Goal: Communication & Community: Answer question/provide support

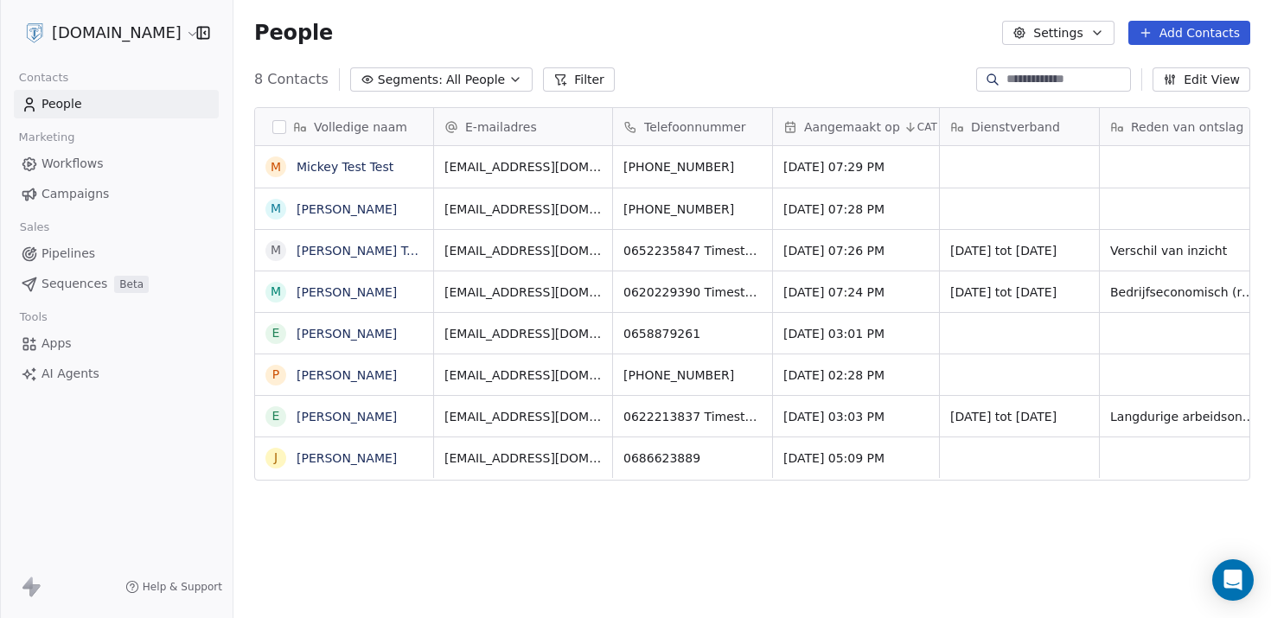
scroll to position [531, 1024]
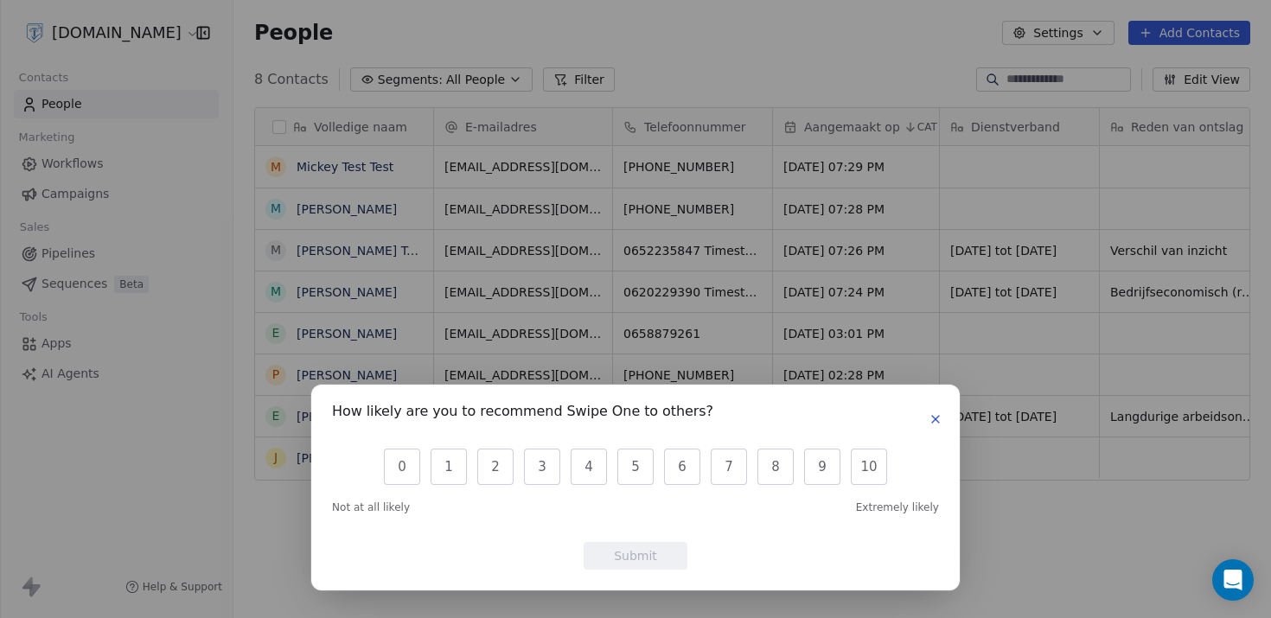
click at [934, 424] on icon "button" at bounding box center [935, 419] width 14 height 14
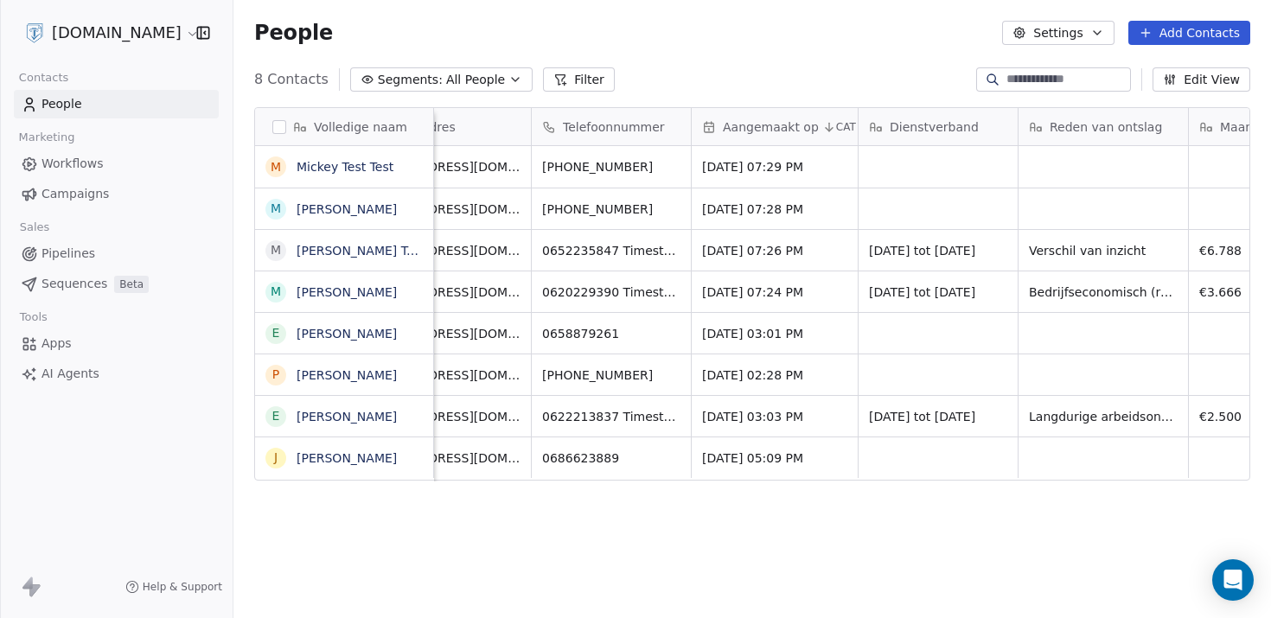
scroll to position [0, 0]
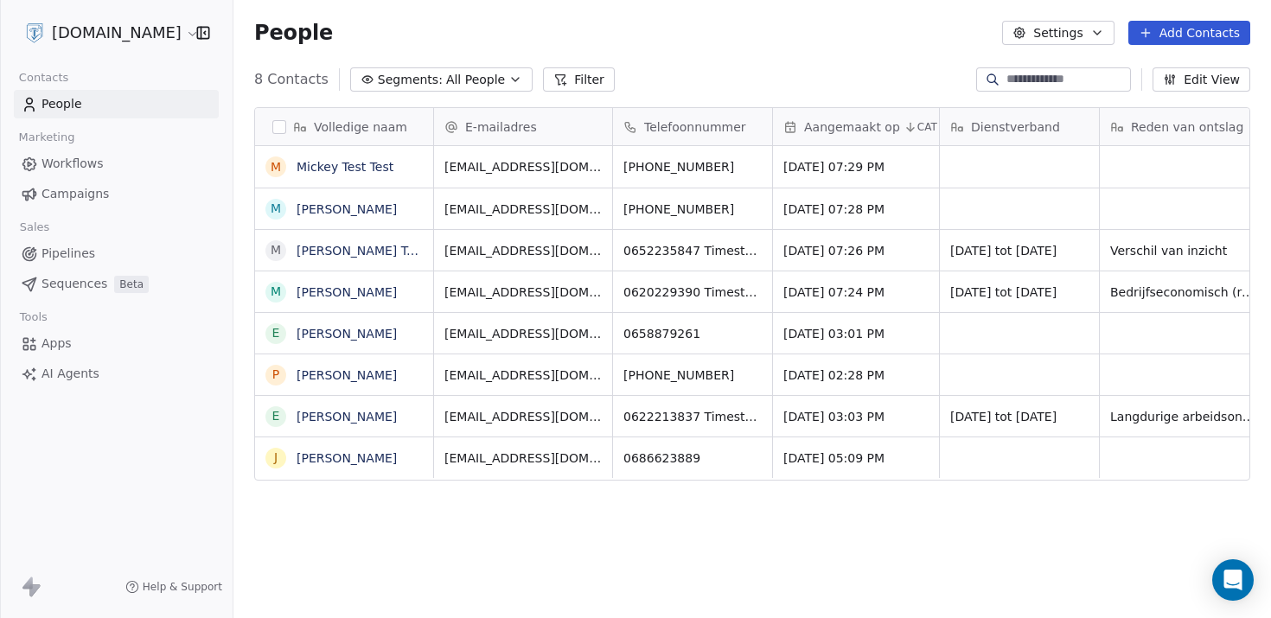
click at [168, 37] on html "[DOMAIN_NAME] Contacts People Marketing Workflows Campaigns Sales Pipelines Seq…" at bounding box center [635, 309] width 1271 height 618
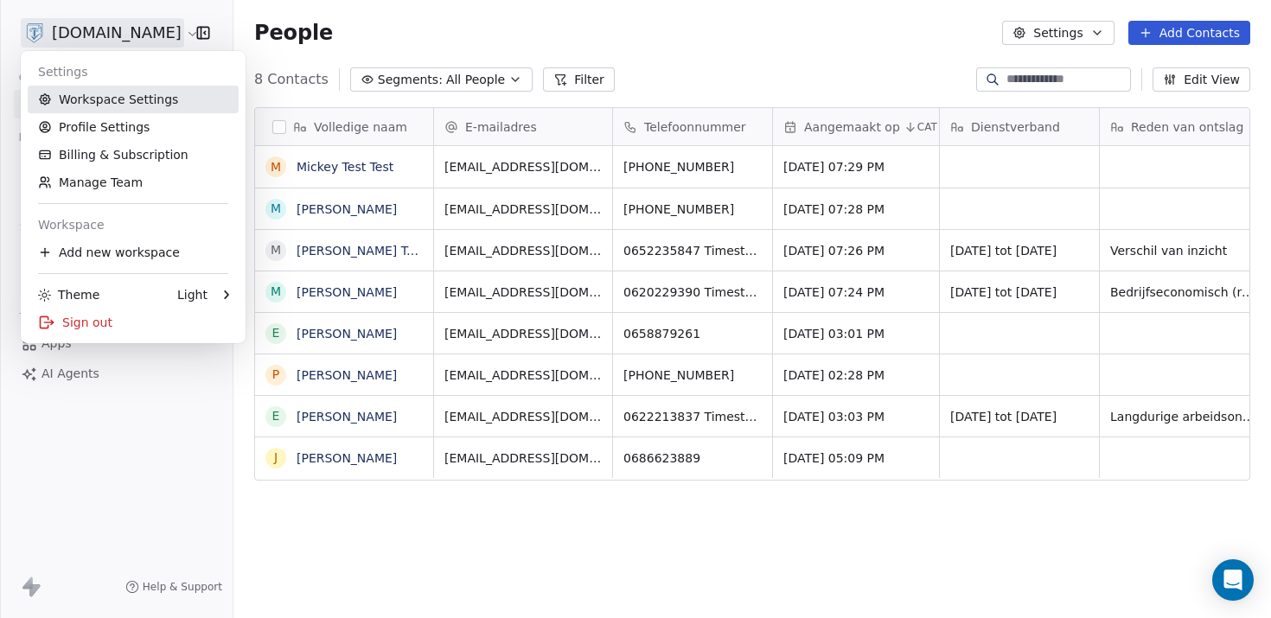
click at [128, 108] on link "Workspace Settings" at bounding box center [133, 100] width 211 height 28
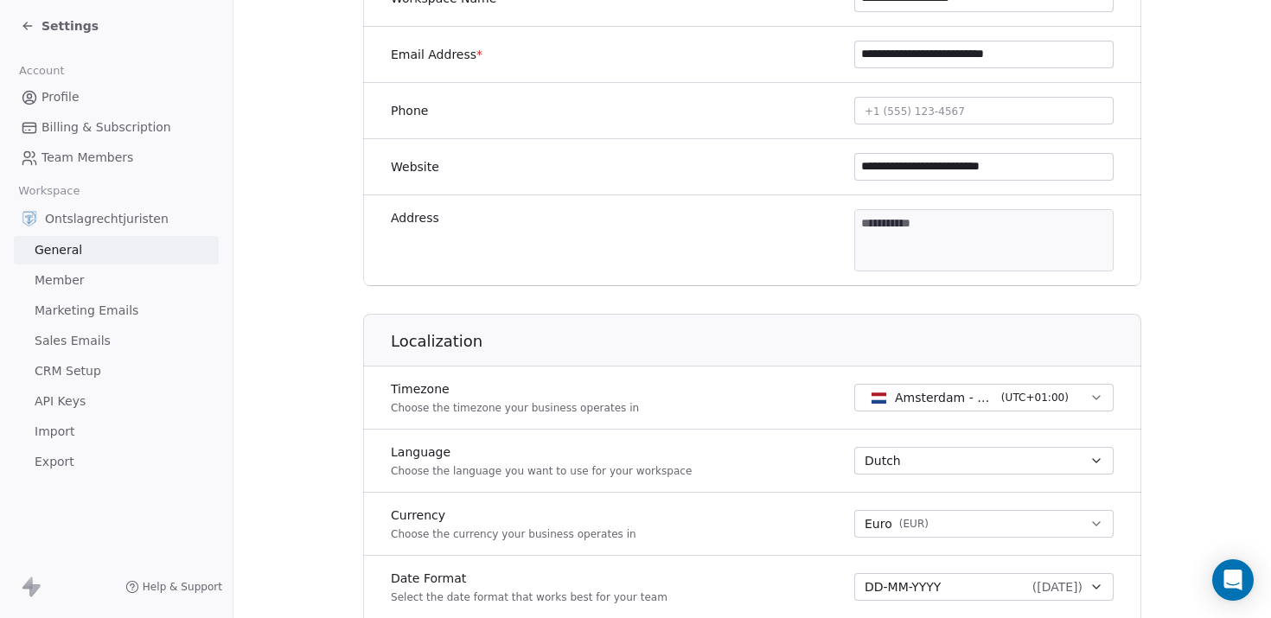
scroll to position [452, 0]
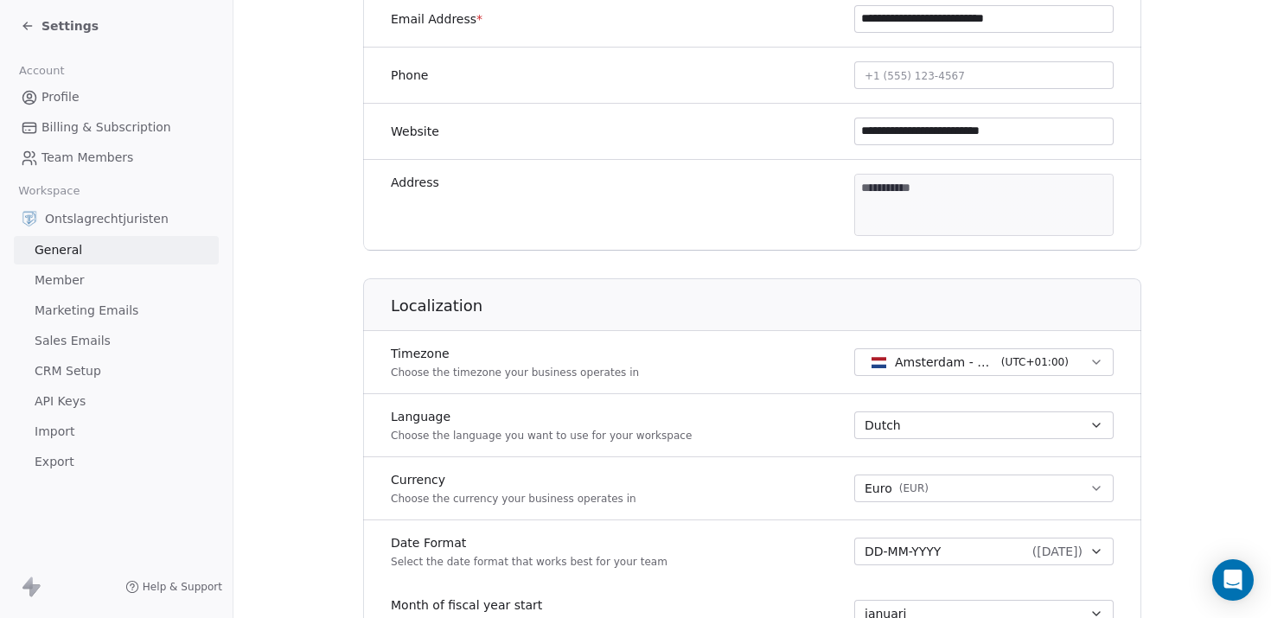
click at [864, 428] on span "Dutch" at bounding box center [882, 425] width 36 height 17
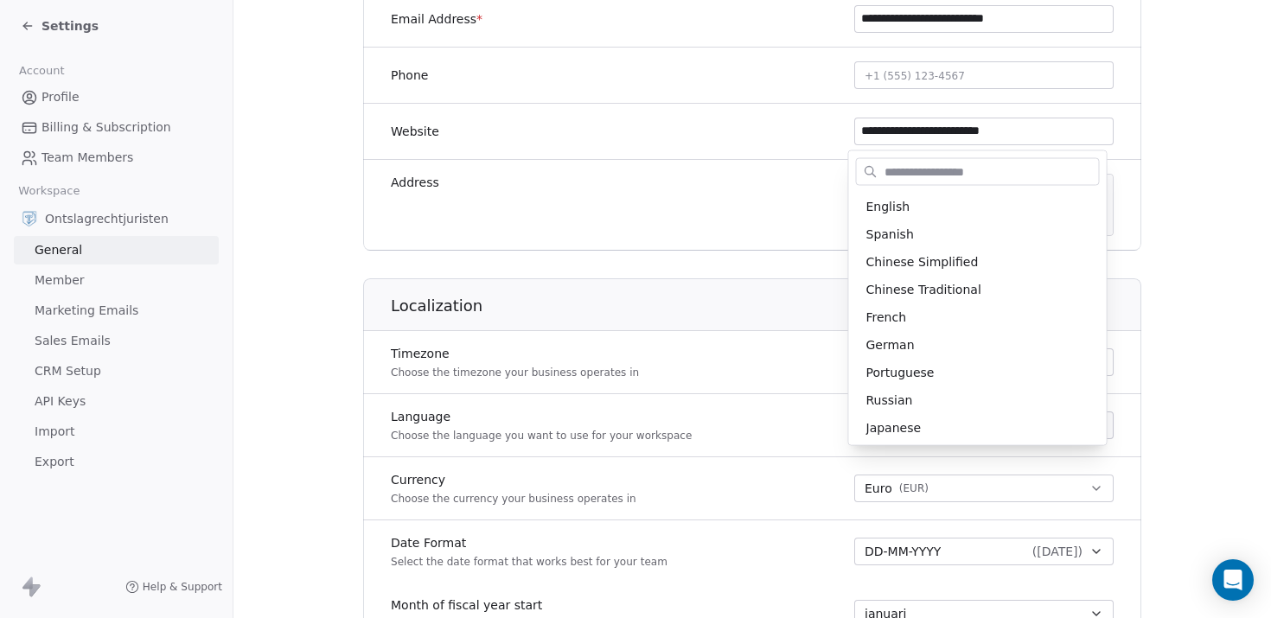
scroll to position [113, 0]
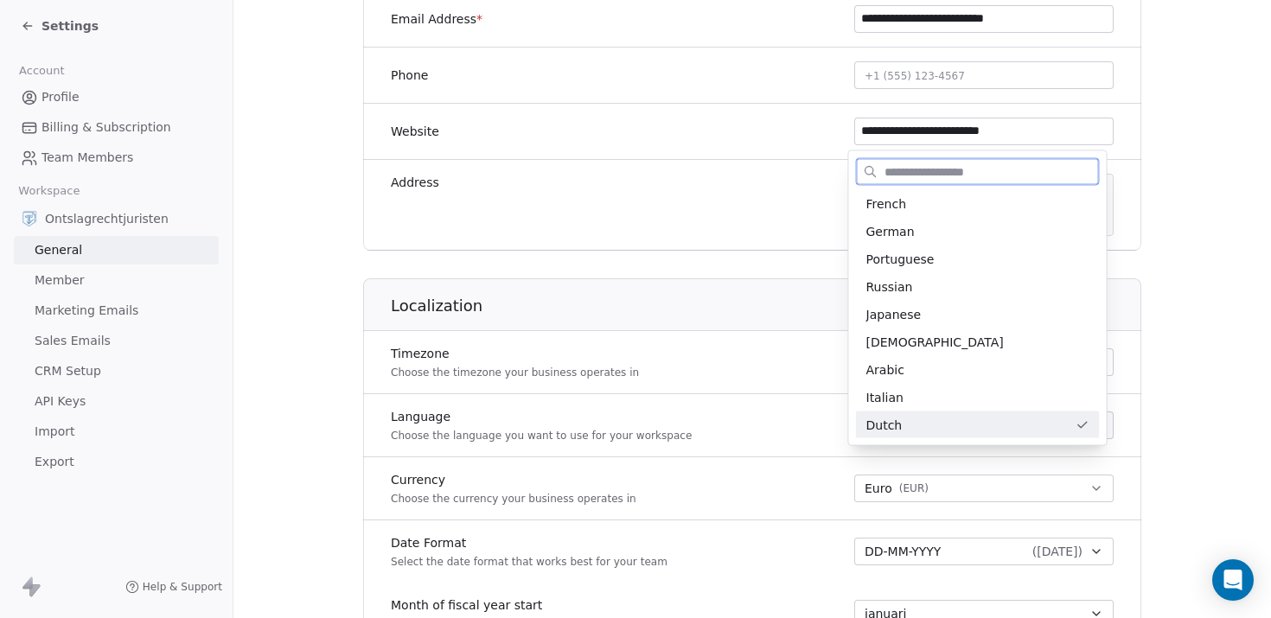
click at [872, 429] on span "Dutch" at bounding box center [884, 425] width 36 height 18
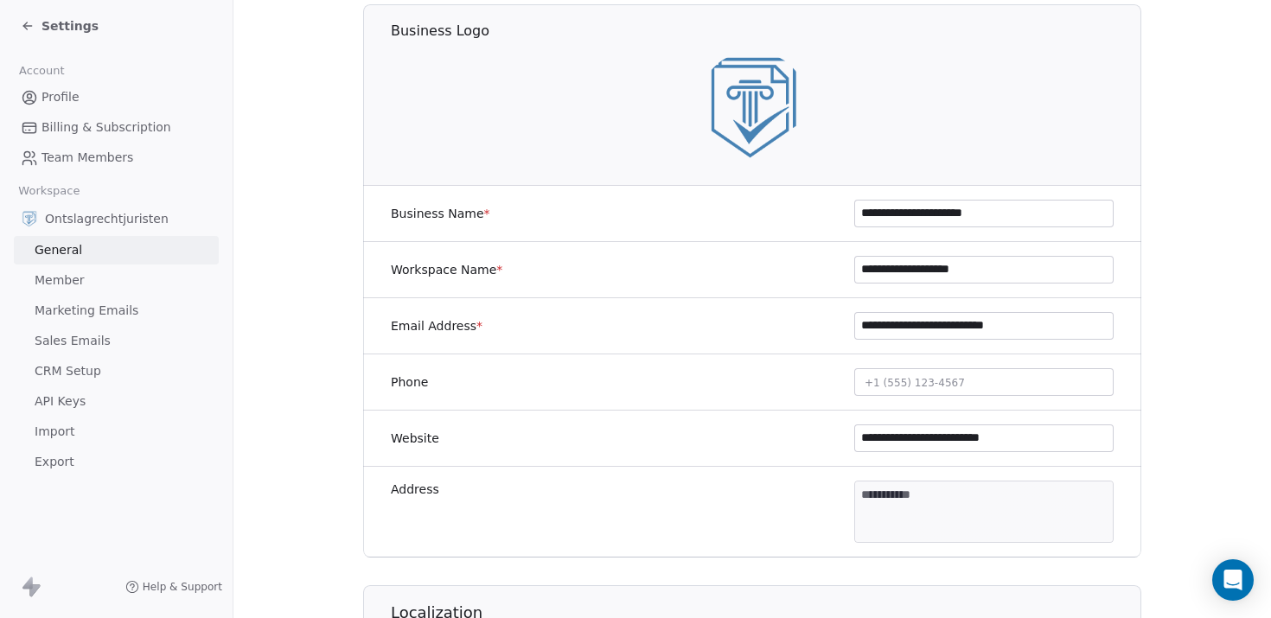
scroll to position [3, 0]
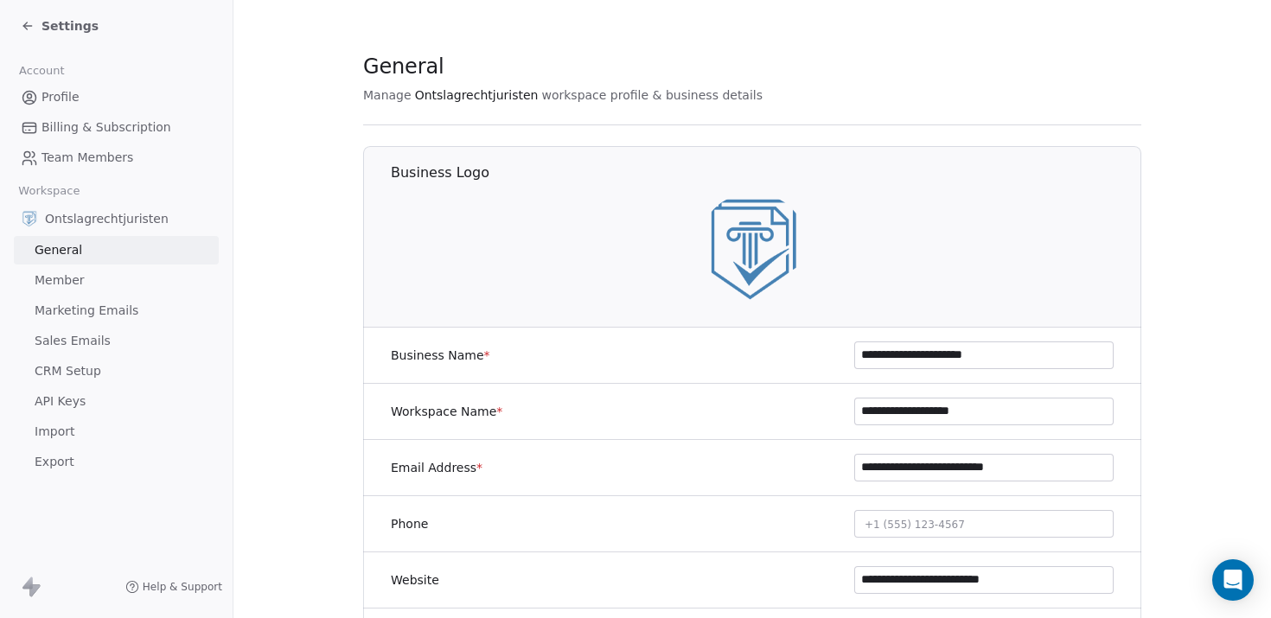
click at [67, 23] on span "Settings" at bounding box center [69, 25] width 57 height 17
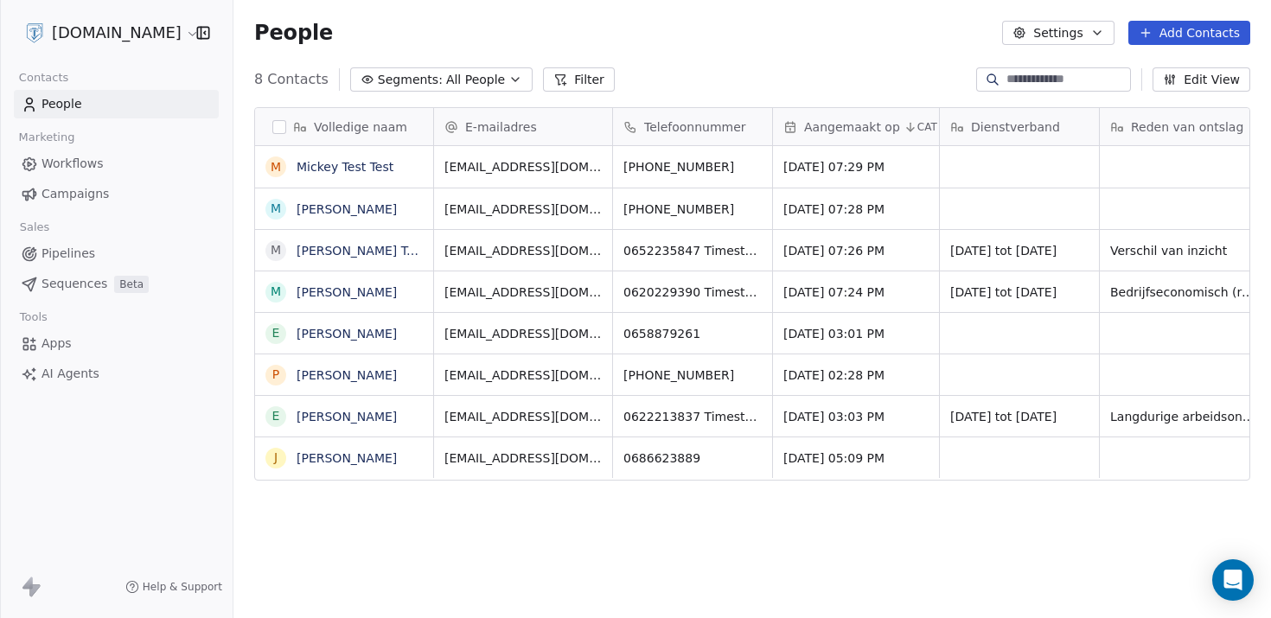
scroll to position [531, 1024]
click at [176, 34] on html "[DOMAIN_NAME] Contacts People Marketing Workflows Campaigns Sales Pipelines Seq…" at bounding box center [635, 309] width 1271 height 618
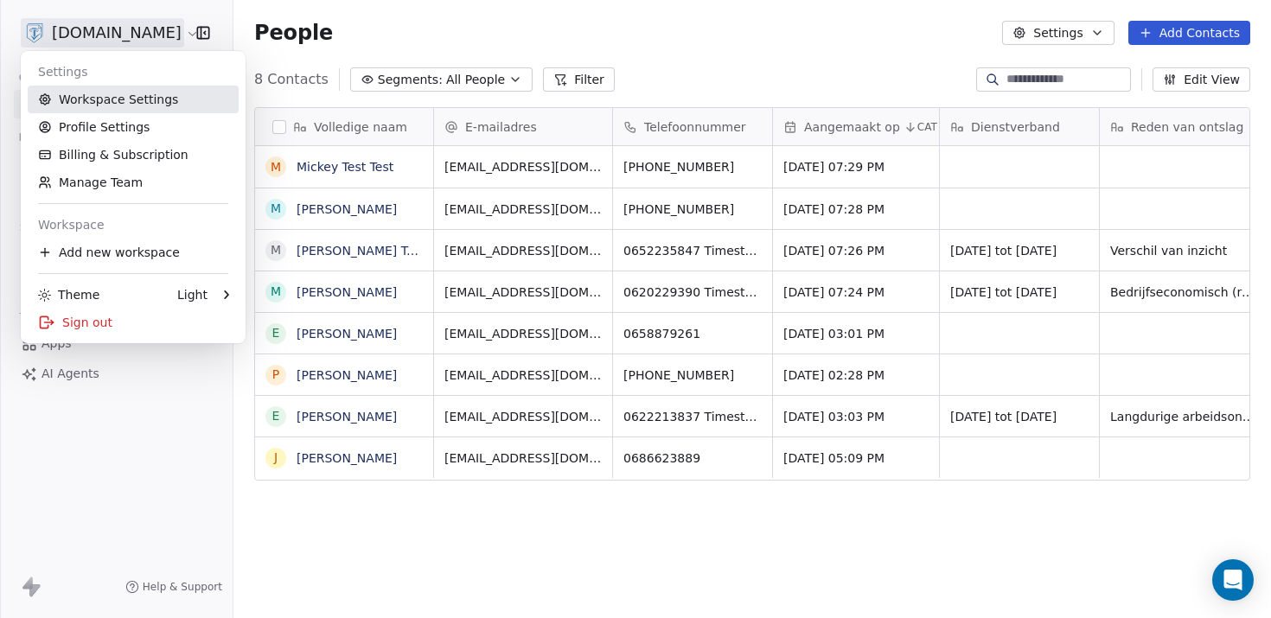
click at [147, 105] on link "Workspace Settings" at bounding box center [133, 100] width 211 height 28
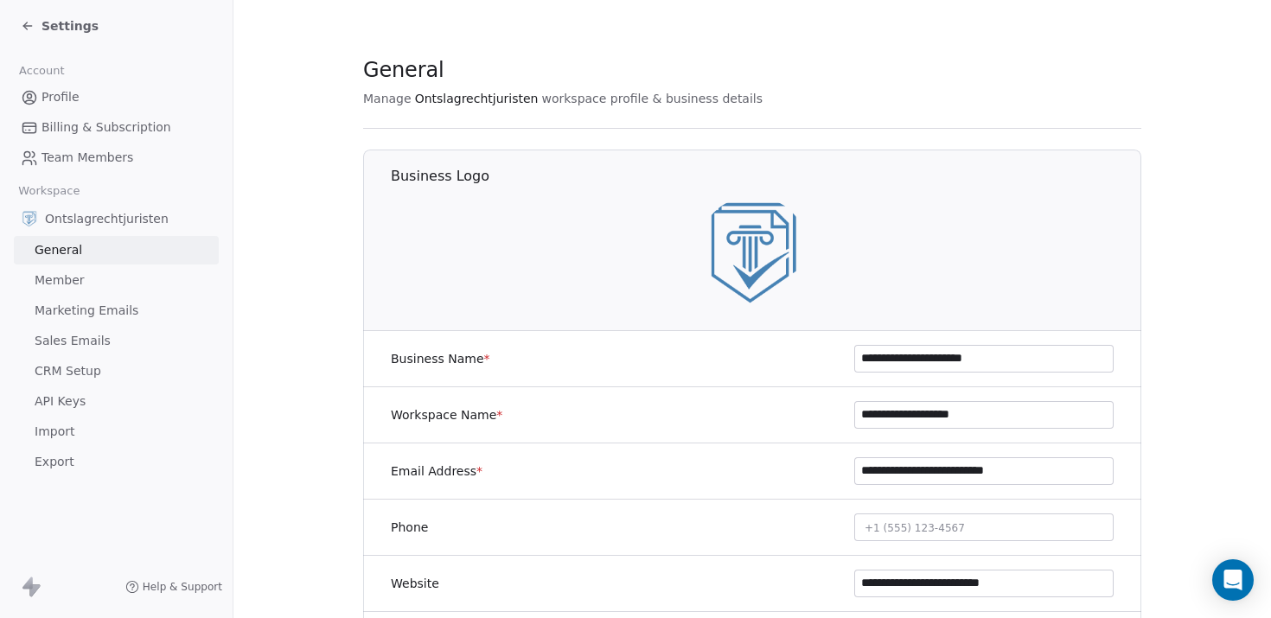
click at [139, 374] on link "CRM Setup" at bounding box center [116, 371] width 205 height 29
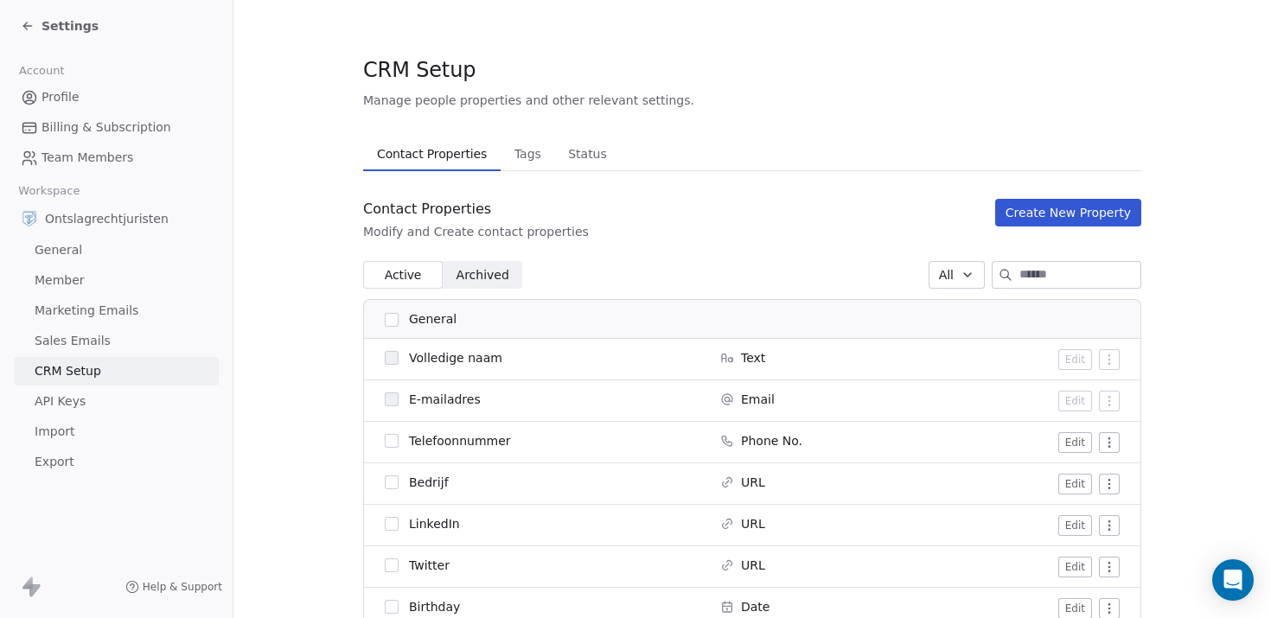
click at [35, 16] on div "Settings" at bounding box center [120, 26] width 198 height 24
click at [30, 28] on icon at bounding box center [28, 26] width 14 height 14
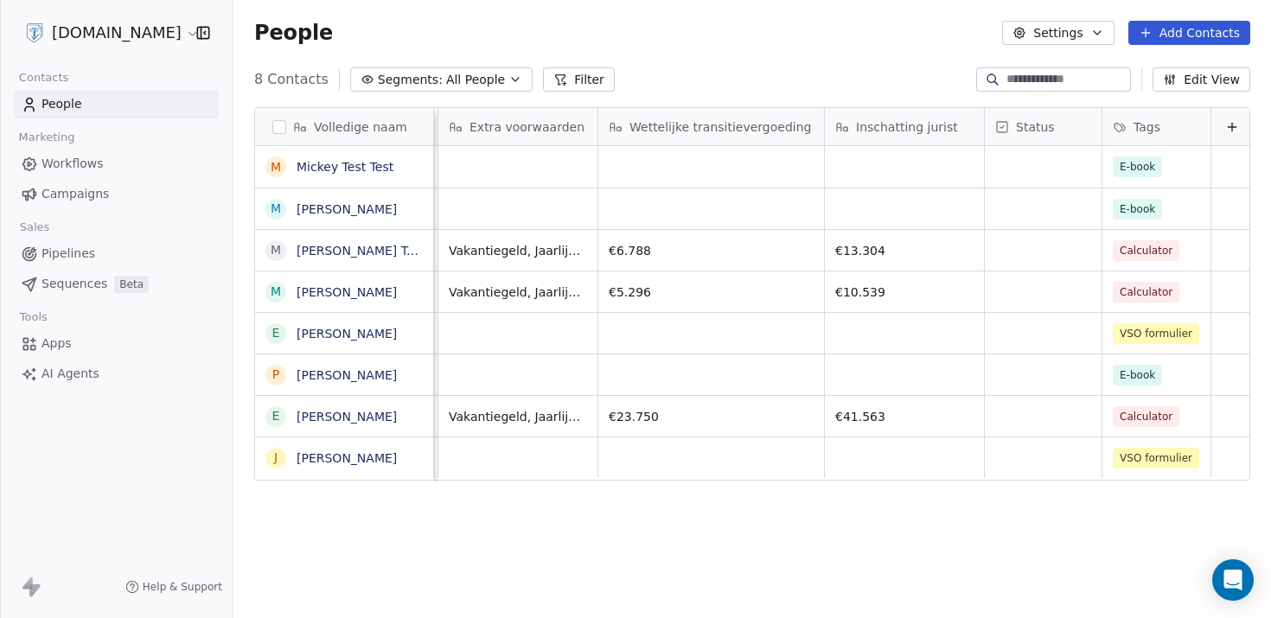
scroll to position [0, 1008]
click at [829, 549] on div "Volledige naam M Mickey Test Test M [PERSON_NAME] M [PERSON_NAME] Test M [PERSO…" at bounding box center [751, 365] width 1037 height 544
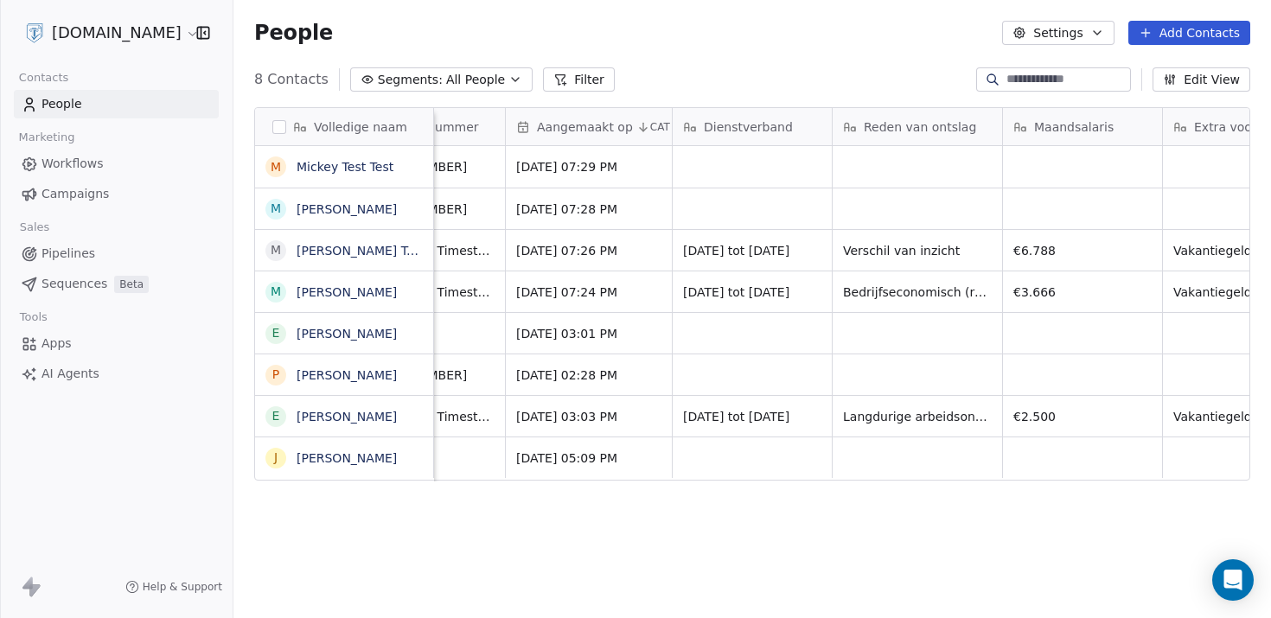
scroll to position [0, 0]
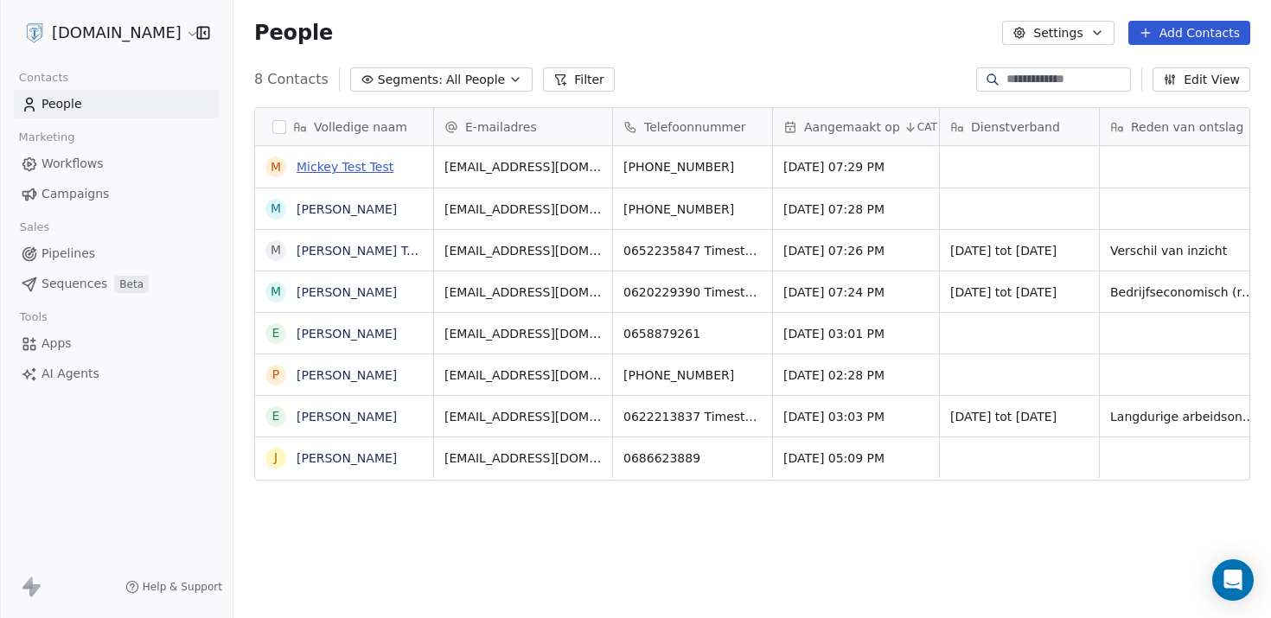
click at [341, 166] on link "Mickey Test Test" at bounding box center [344, 167] width 97 height 14
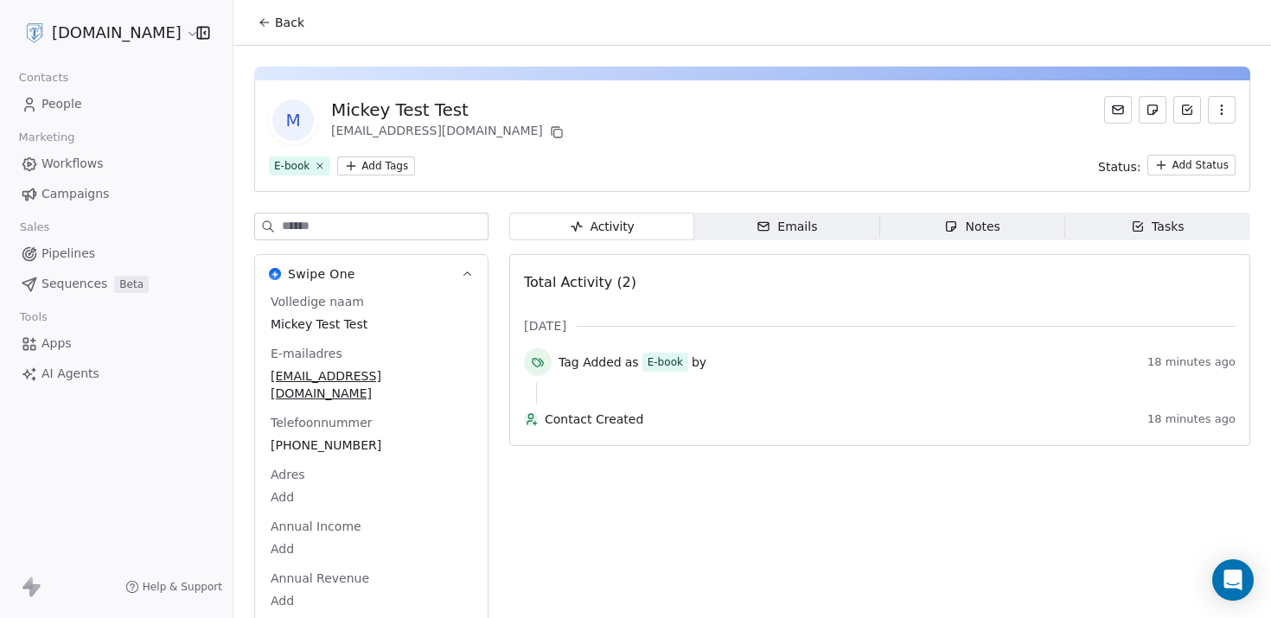
click at [821, 226] on span "Emails Emails" at bounding box center [786, 227] width 185 height 28
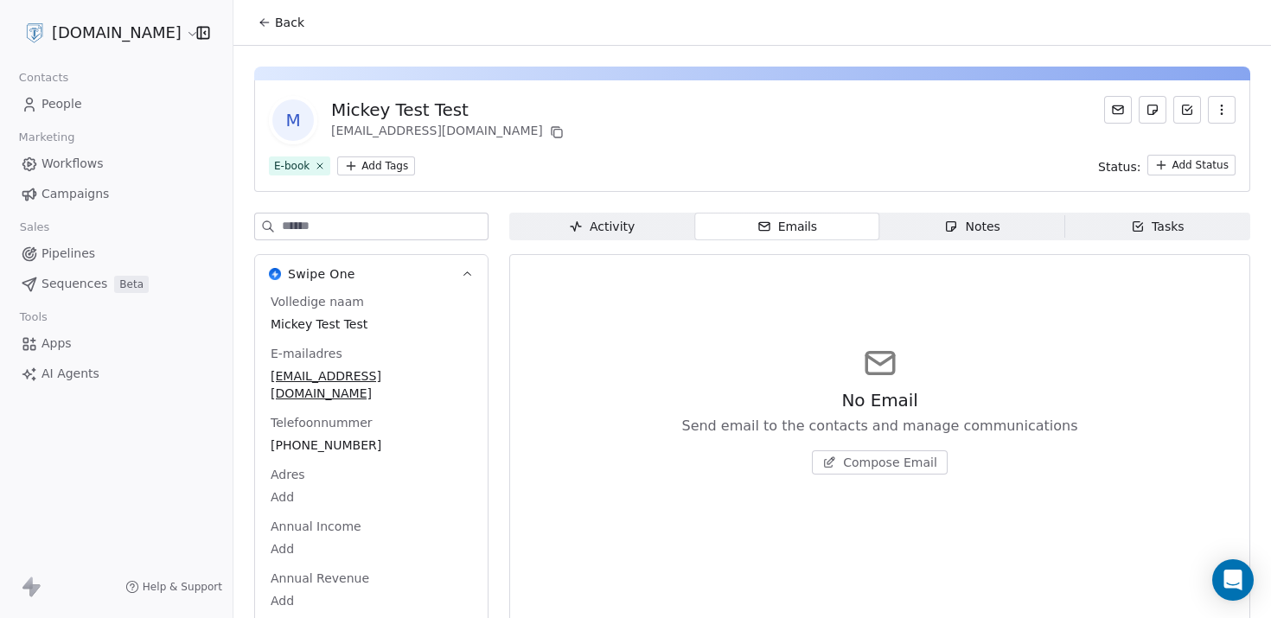
scroll to position [40, 0]
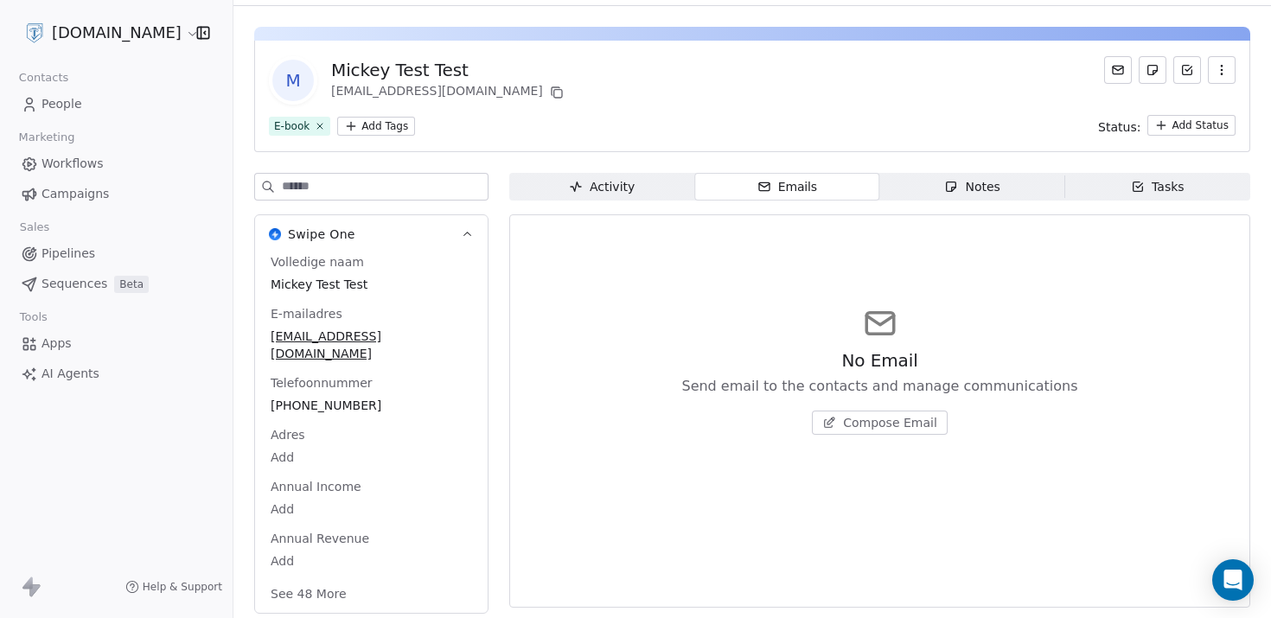
click at [947, 189] on icon "button" at bounding box center [951, 187] width 14 height 14
click at [788, 188] on div "Emails" at bounding box center [786, 187] width 61 height 18
click at [895, 419] on span "Compose Email" at bounding box center [890, 422] width 94 height 17
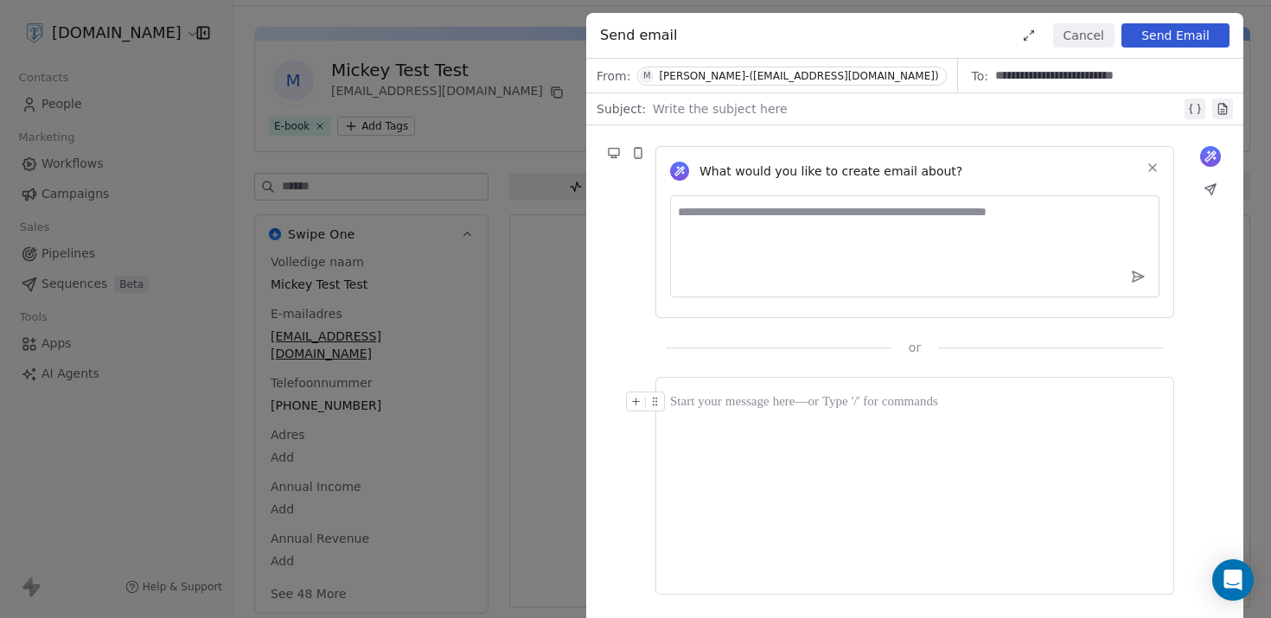
click at [1155, 167] on icon at bounding box center [1152, 168] width 14 height 14
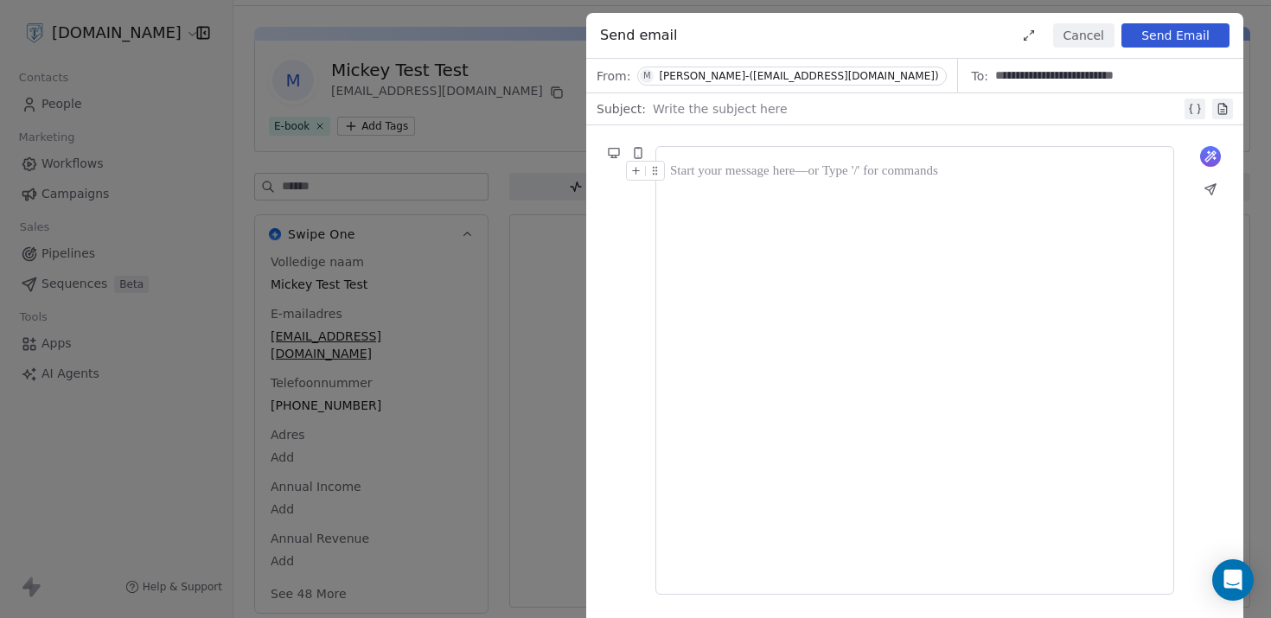
click at [1043, 173] on div at bounding box center [914, 171] width 489 height 21
click at [847, 107] on div at bounding box center [917, 109] width 528 height 21
click at [1236, 312] on div "What would you like to create email about? or" at bounding box center [914, 370] width 657 height 490
click at [1252, 271] on div "**********" at bounding box center [635, 309] width 1271 height 618
click at [521, 237] on div "**********" at bounding box center [635, 309] width 1271 height 618
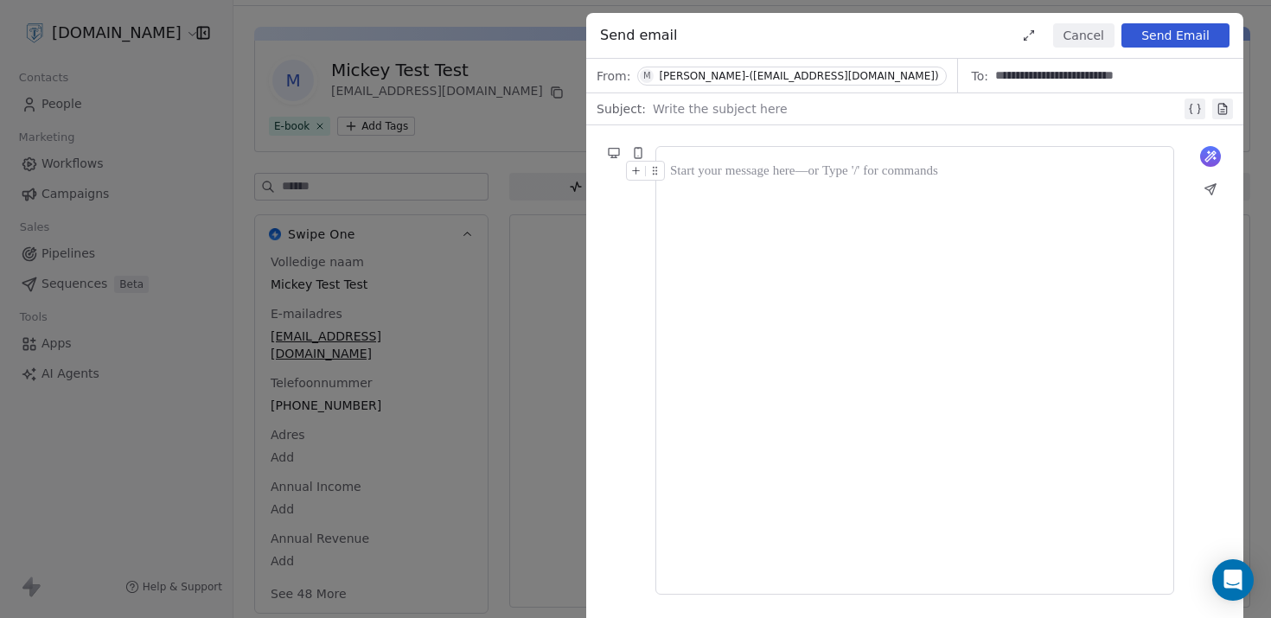
click at [1082, 32] on button "Cancel" at bounding box center [1083, 35] width 61 height 24
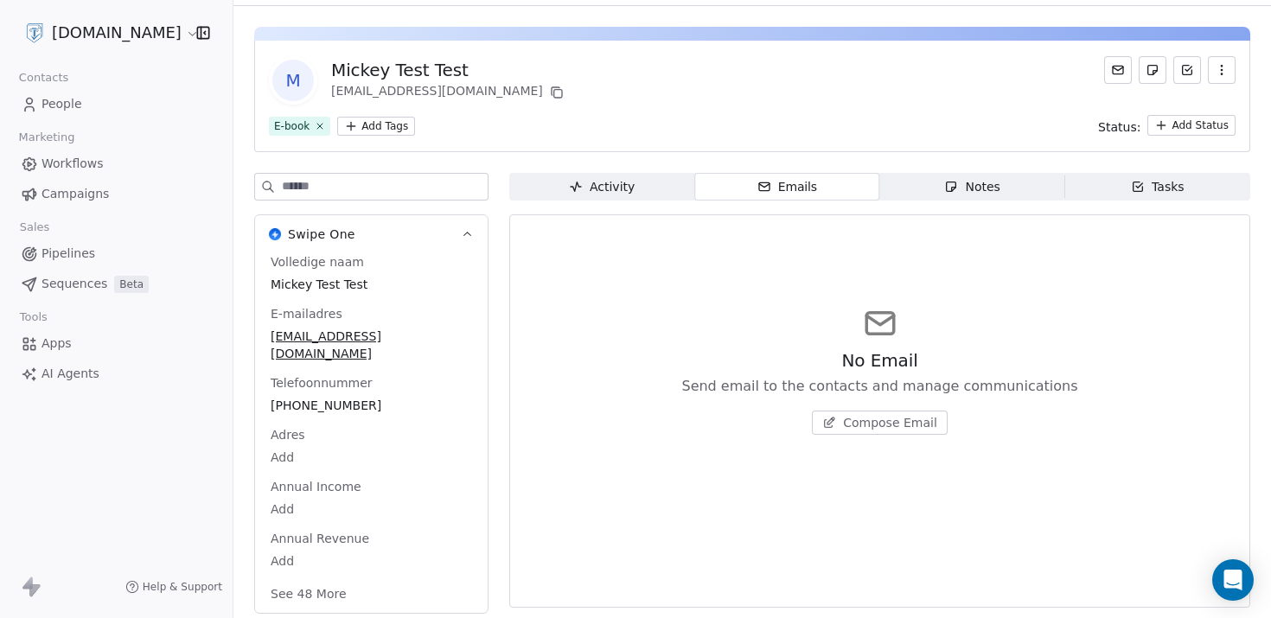
click at [1003, 188] on span "Notes Notes" at bounding box center [972, 187] width 185 height 28
click at [861, 424] on span "Create a Note" at bounding box center [890, 422] width 84 height 17
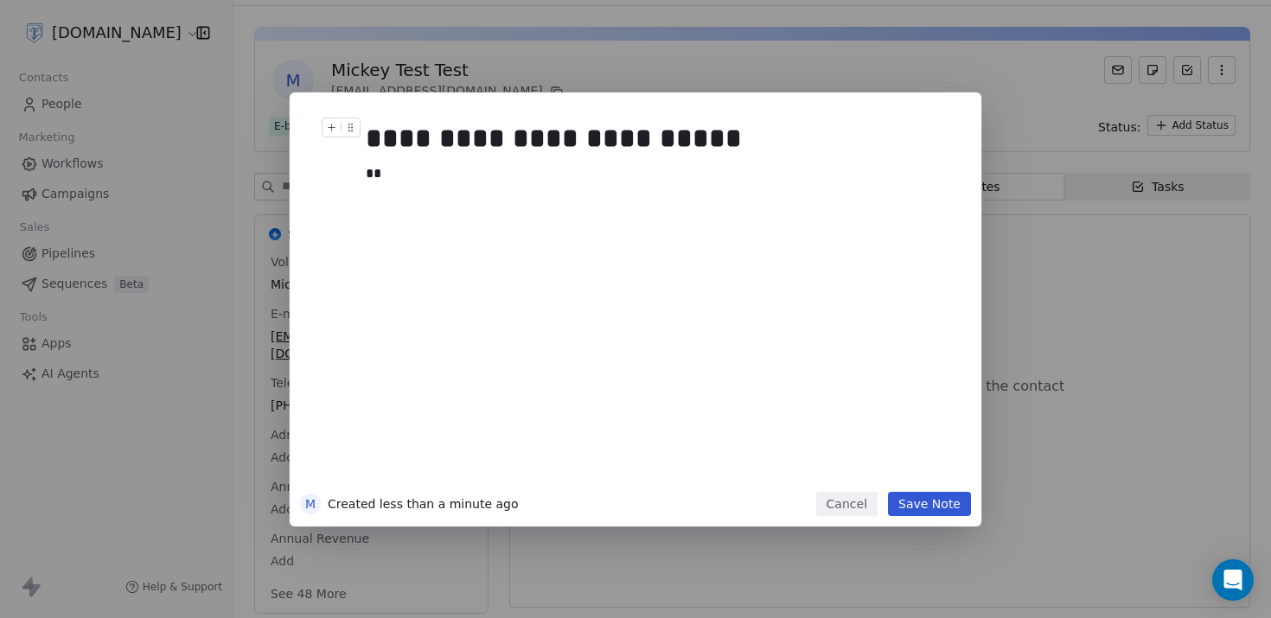
click at [779, 140] on div "**********" at bounding box center [655, 138] width 578 height 41
click at [596, 180] on div "**" at bounding box center [655, 173] width 578 height 21
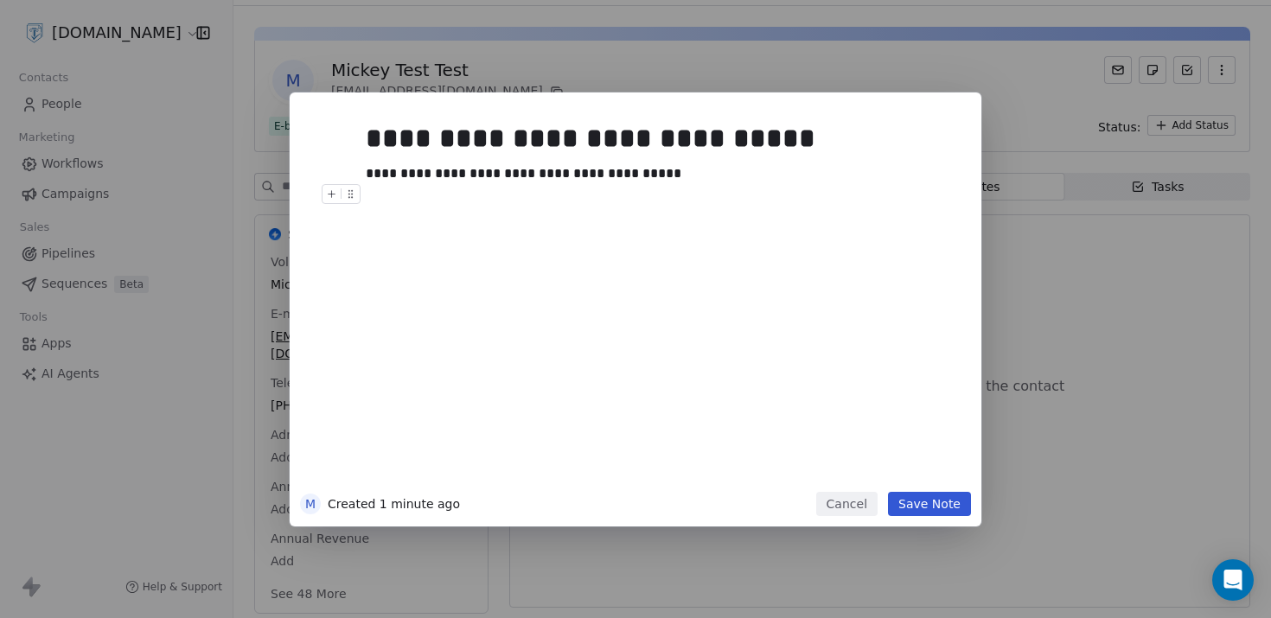
click at [938, 509] on button "Save Note" at bounding box center [929, 504] width 83 height 24
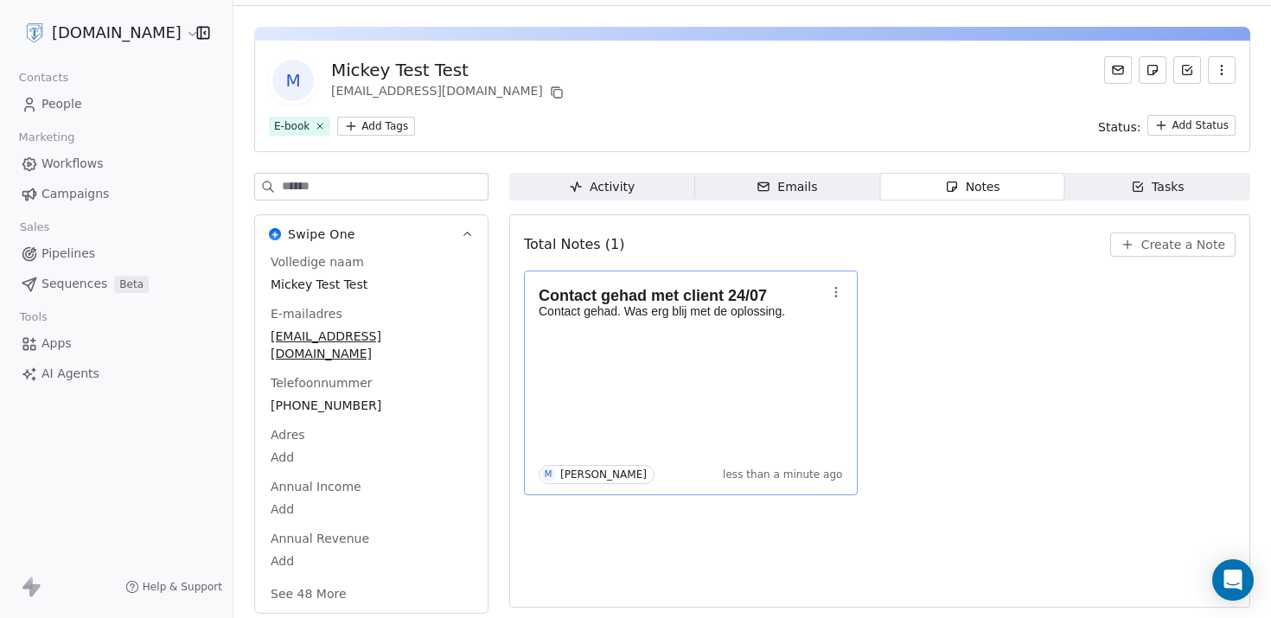
click at [729, 310] on p "Contact gehad. Was erg blij met de oplossing." at bounding box center [681, 311] width 287 height 14
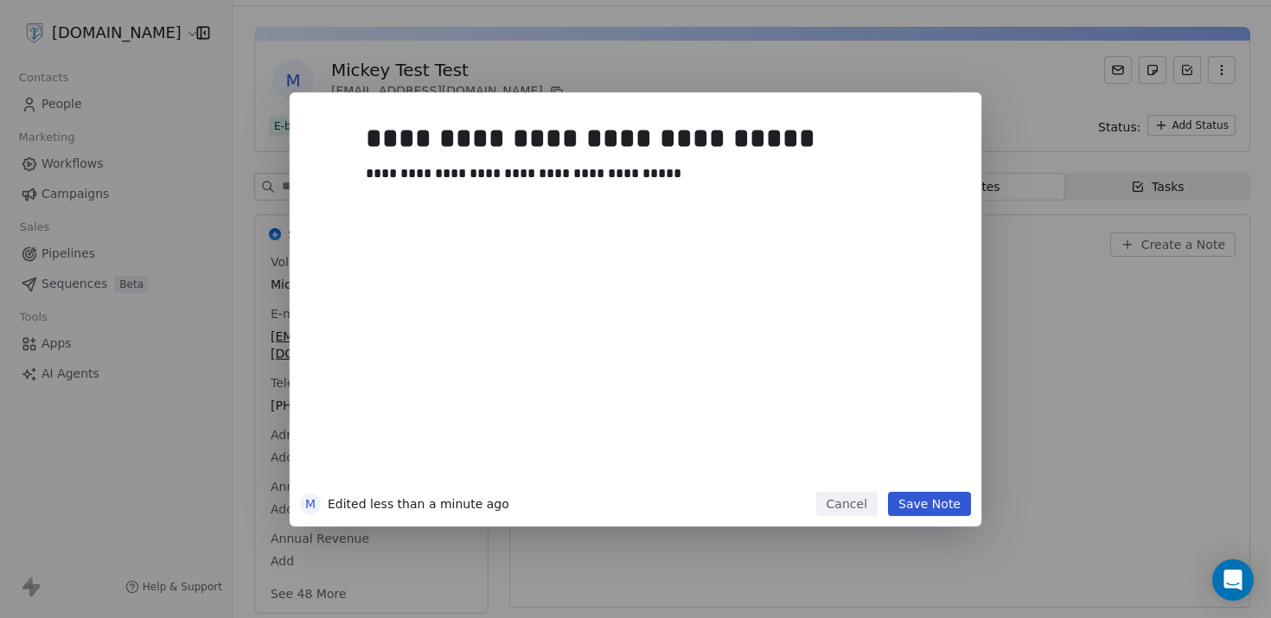
click at [1157, 238] on div "**********" at bounding box center [635, 309] width 1271 height 434
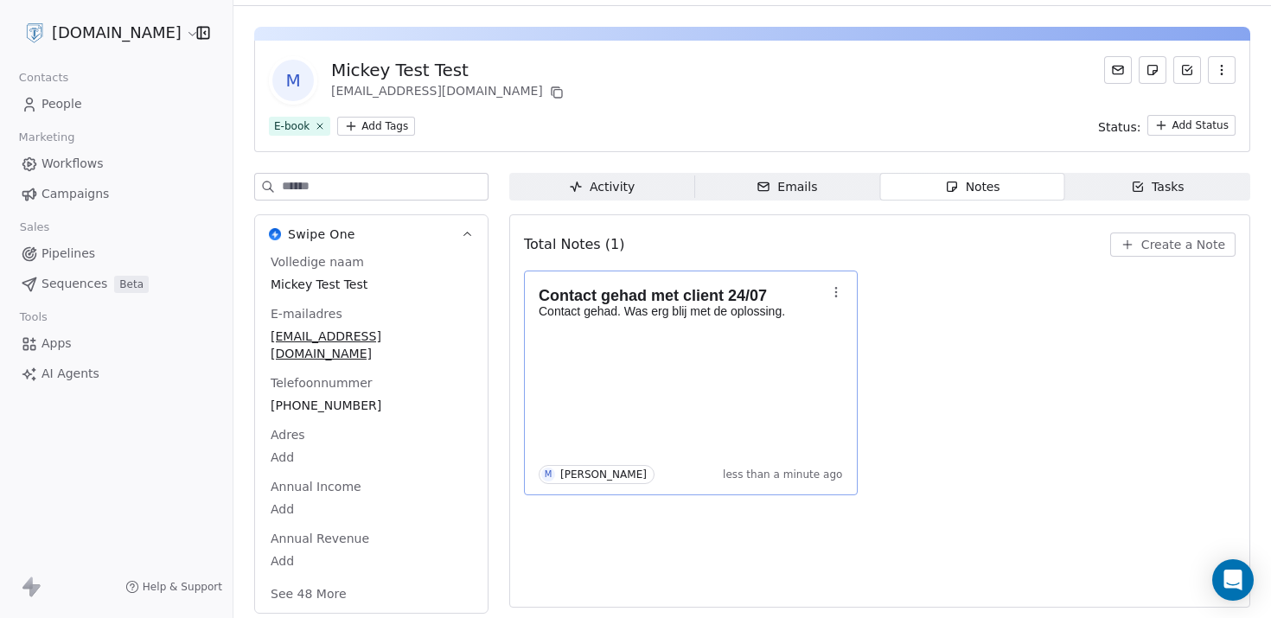
click at [1170, 131] on html "[DOMAIN_NAME] Contacts People Marketing Workflows Campaigns Sales Pipelines Seq…" at bounding box center [635, 309] width 1271 height 618
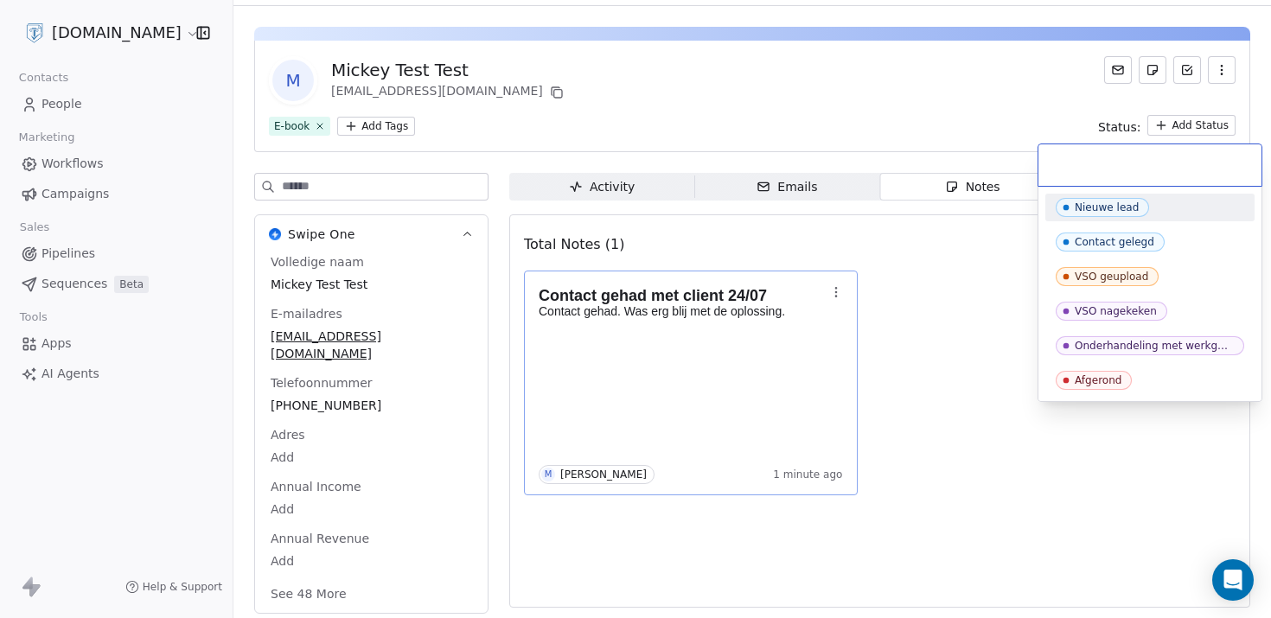
click at [90, 286] on html "[DOMAIN_NAME] Contacts People Marketing Workflows Campaigns Sales Pipelines Seq…" at bounding box center [635, 309] width 1271 height 618
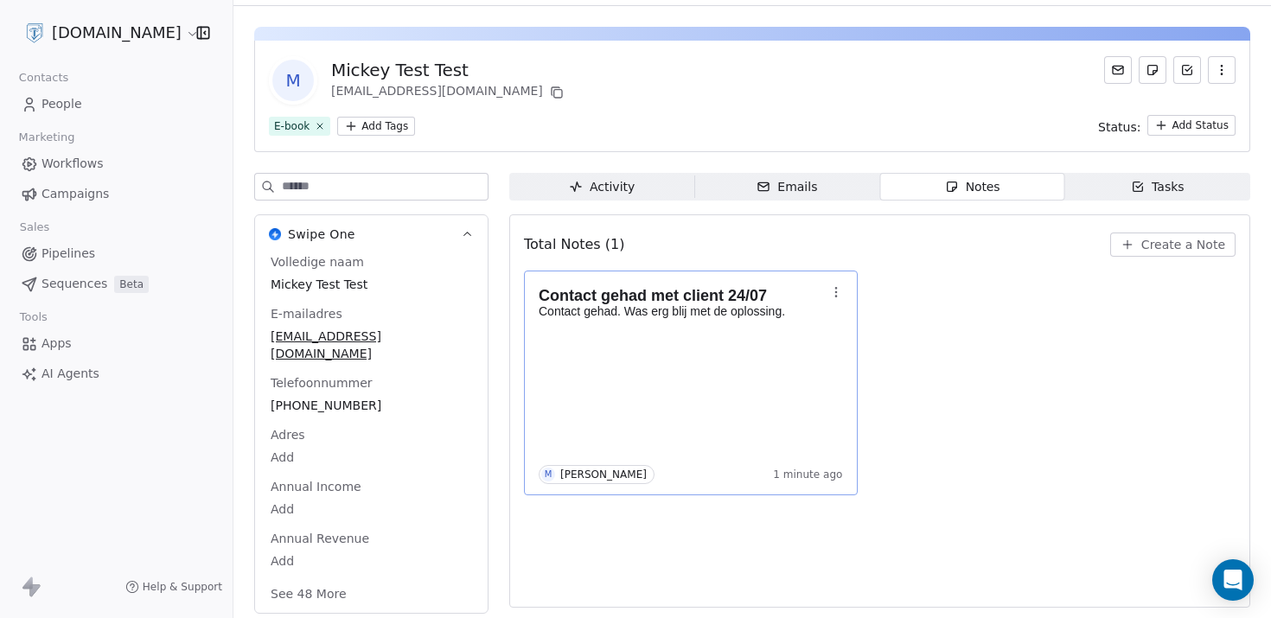
click at [71, 287] on span "Sequences" at bounding box center [74, 284] width 66 height 18
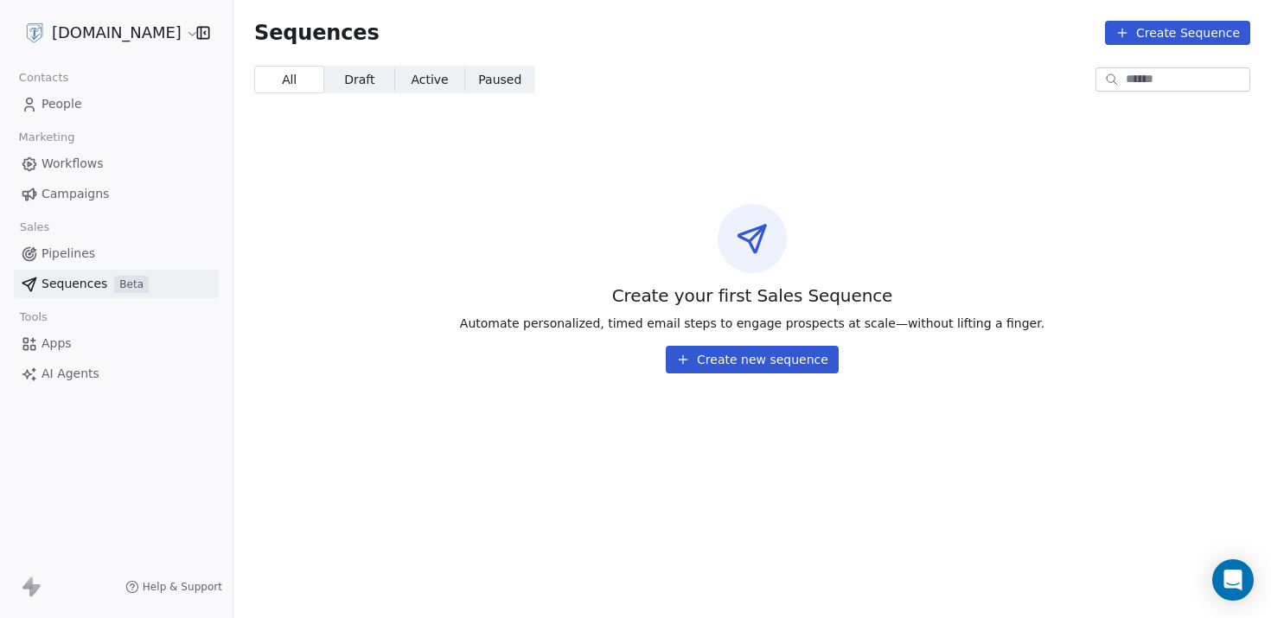
click at [98, 163] on span "Workflows" at bounding box center [72, 164] width 62 height 18
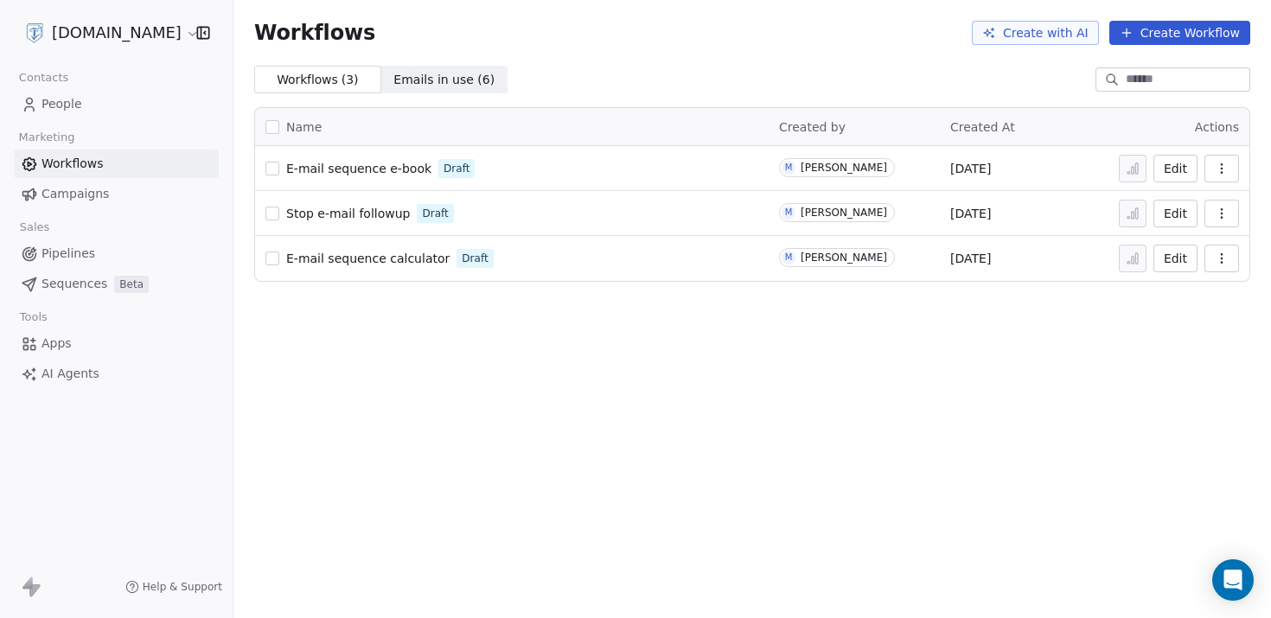
click at [346, 176] on link "E-mail sequence e-book" at bounding box center [358, 168] width 145 height 17
